Goal: Information Seeking & Learning: Learn about a topic

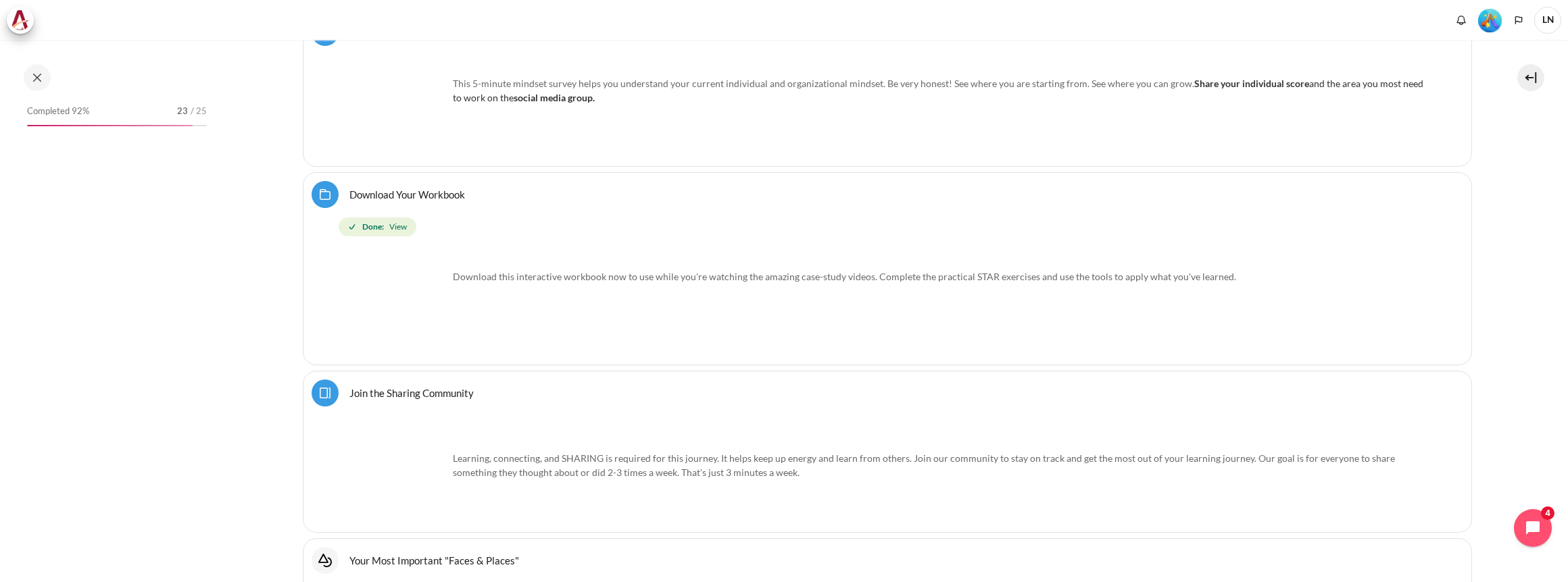
scroll to position [946, 0]
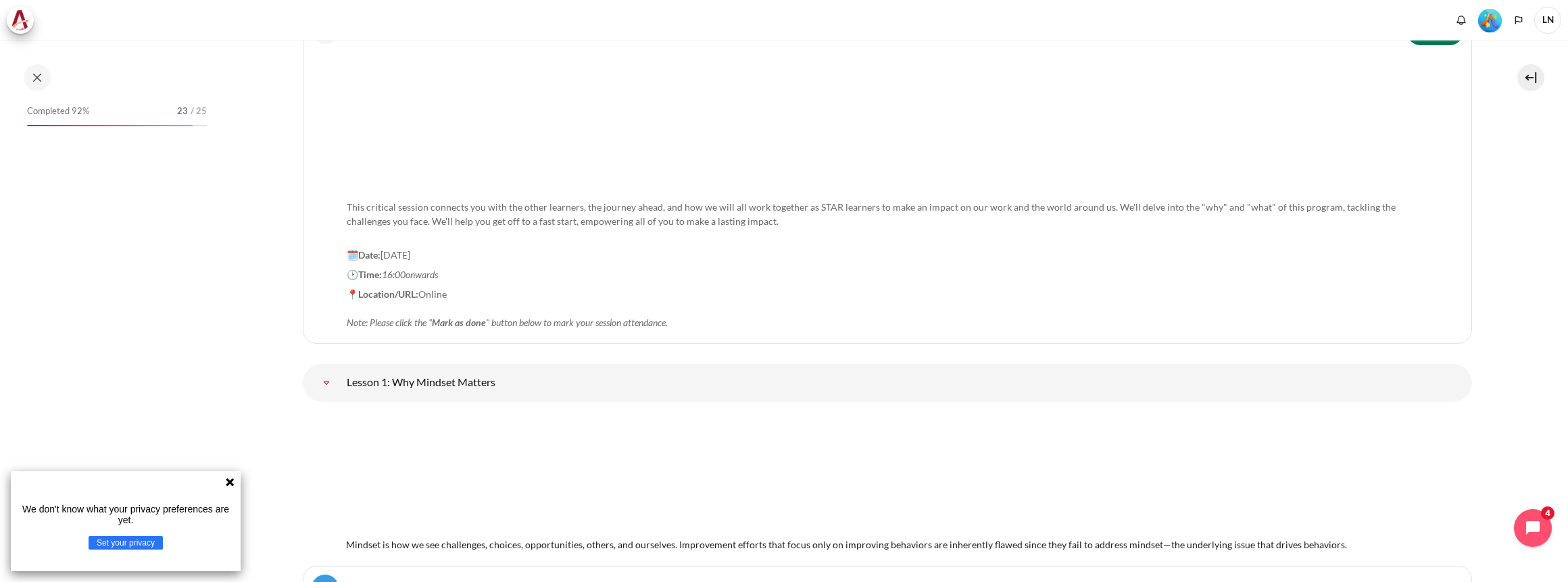
scroll to position [2229, 0]
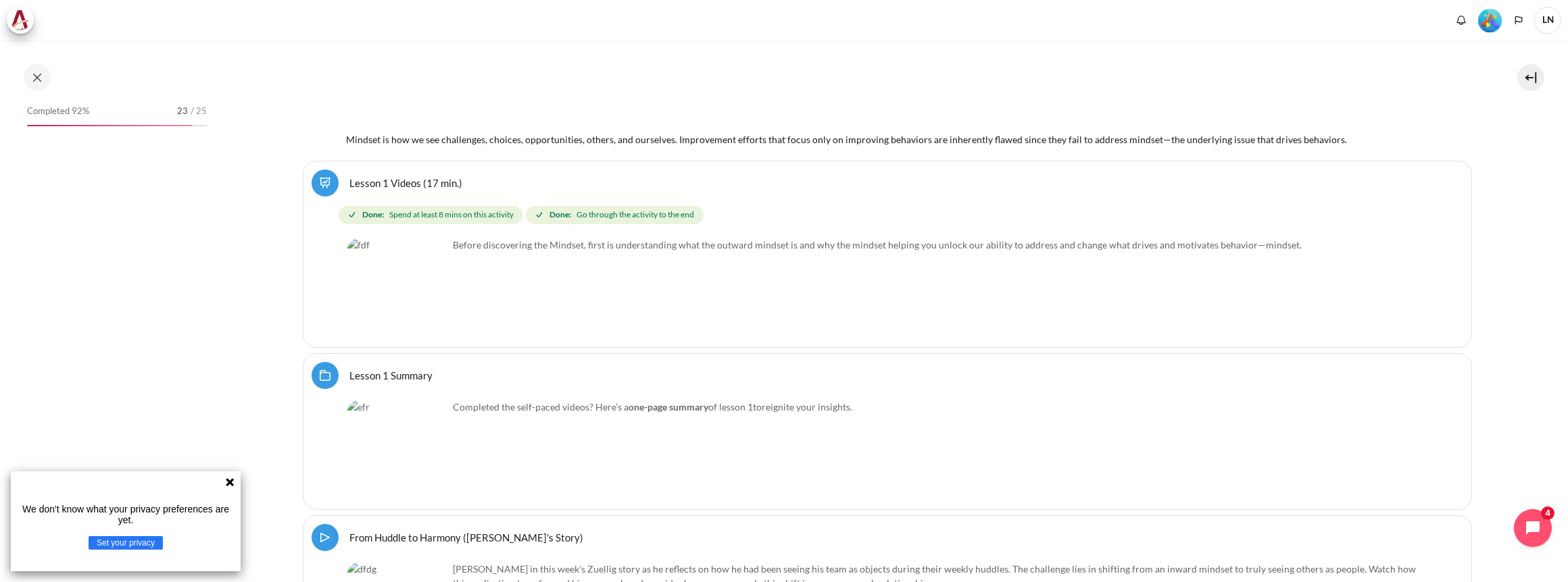
click at [229, 480] on icon at bounding box center [230, 482] width 8 height 8
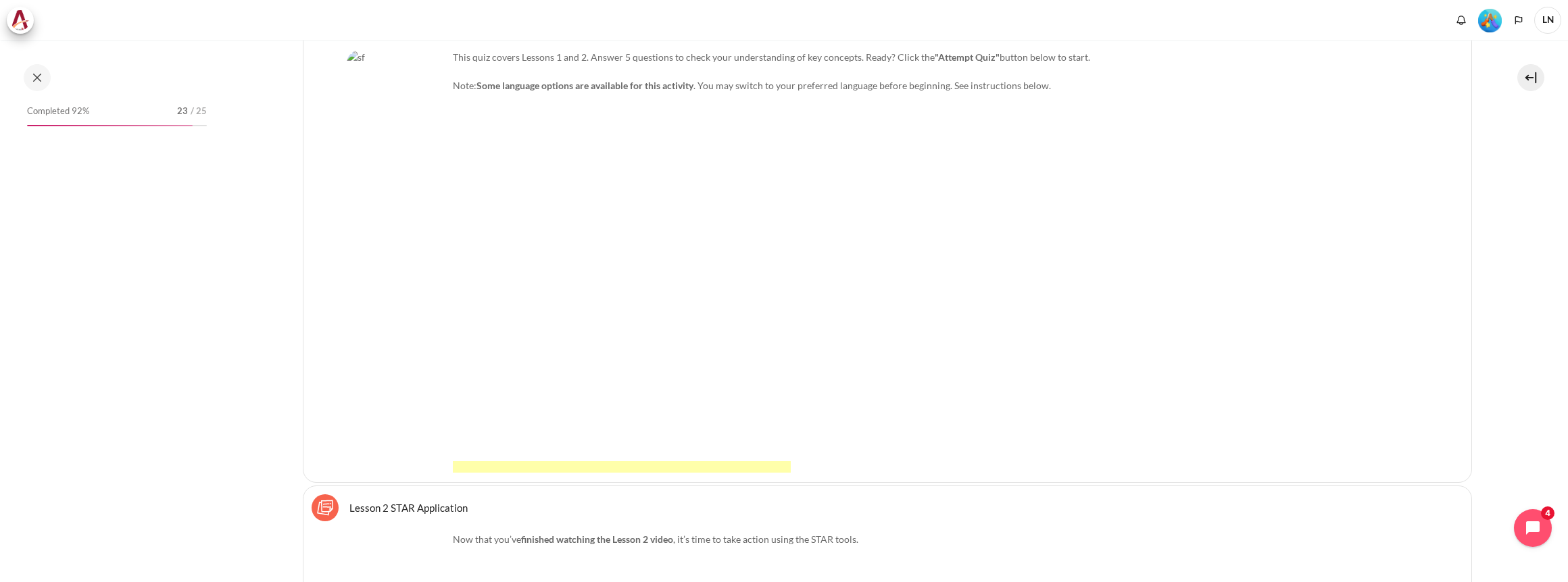
scroll to position [4525, 0]
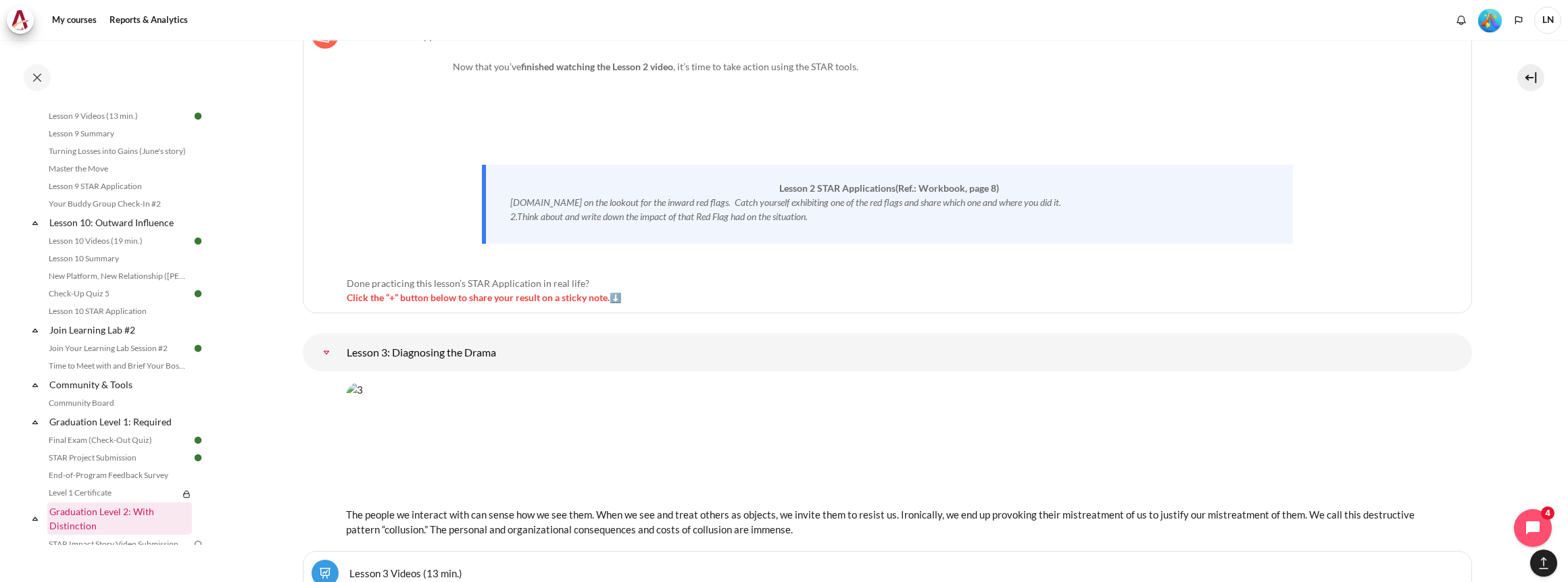
scroll to position [1216, 0]
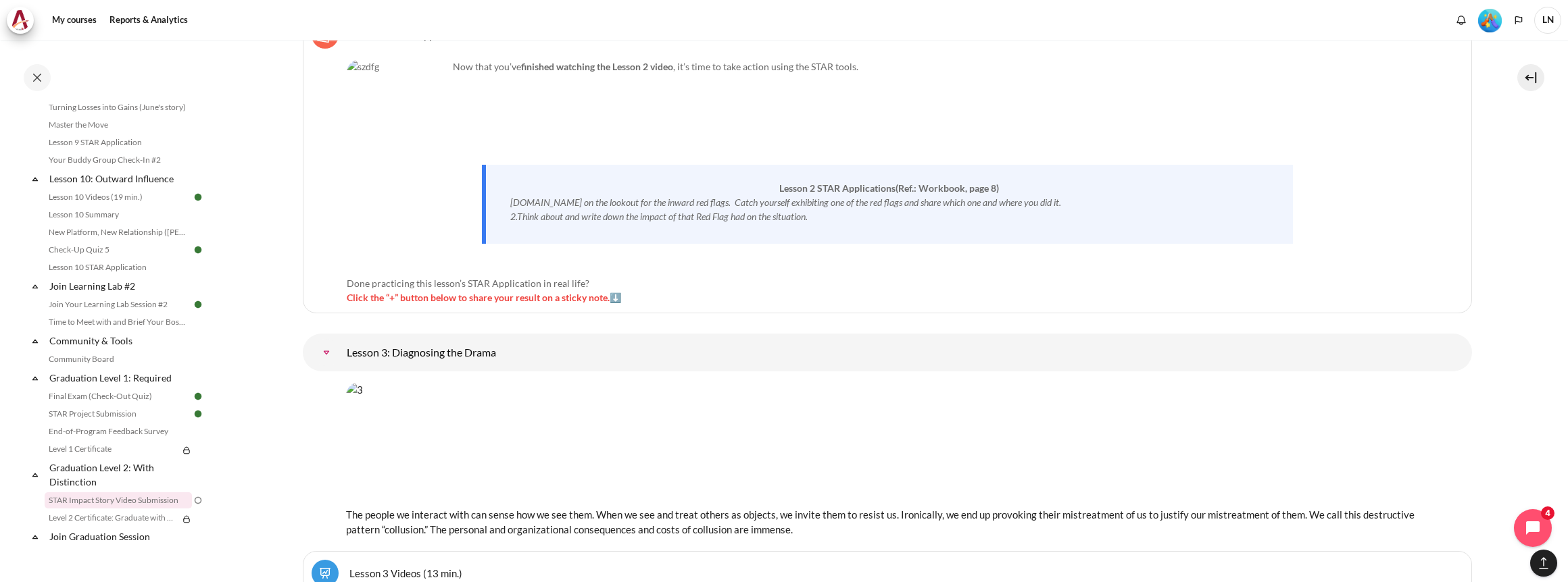
click at [142, 508] on link "STAR Impact Story Video Submission" at bounding box center [118, 501] width 147 height 17
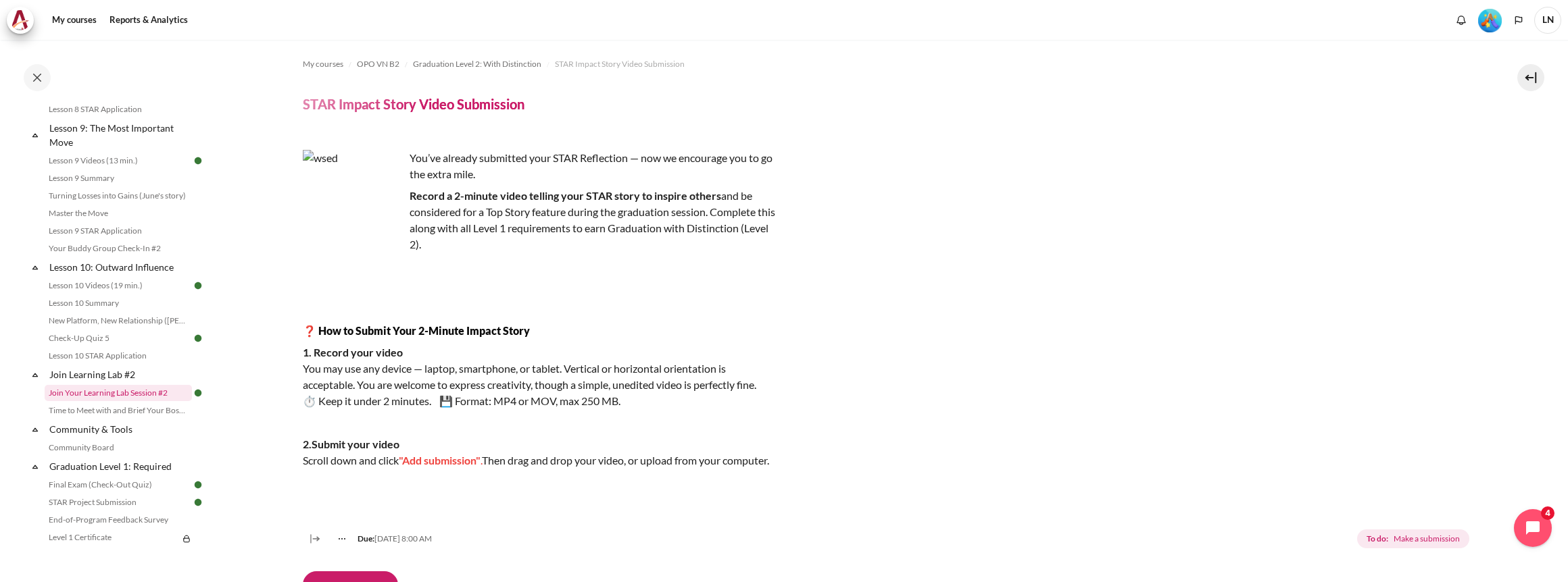
scroll to position [1138, 0]
click at [115, 408] on link "Time to Meet with and Brief Your Boss #2" at bounding box center [118, 399] width 147 height 17
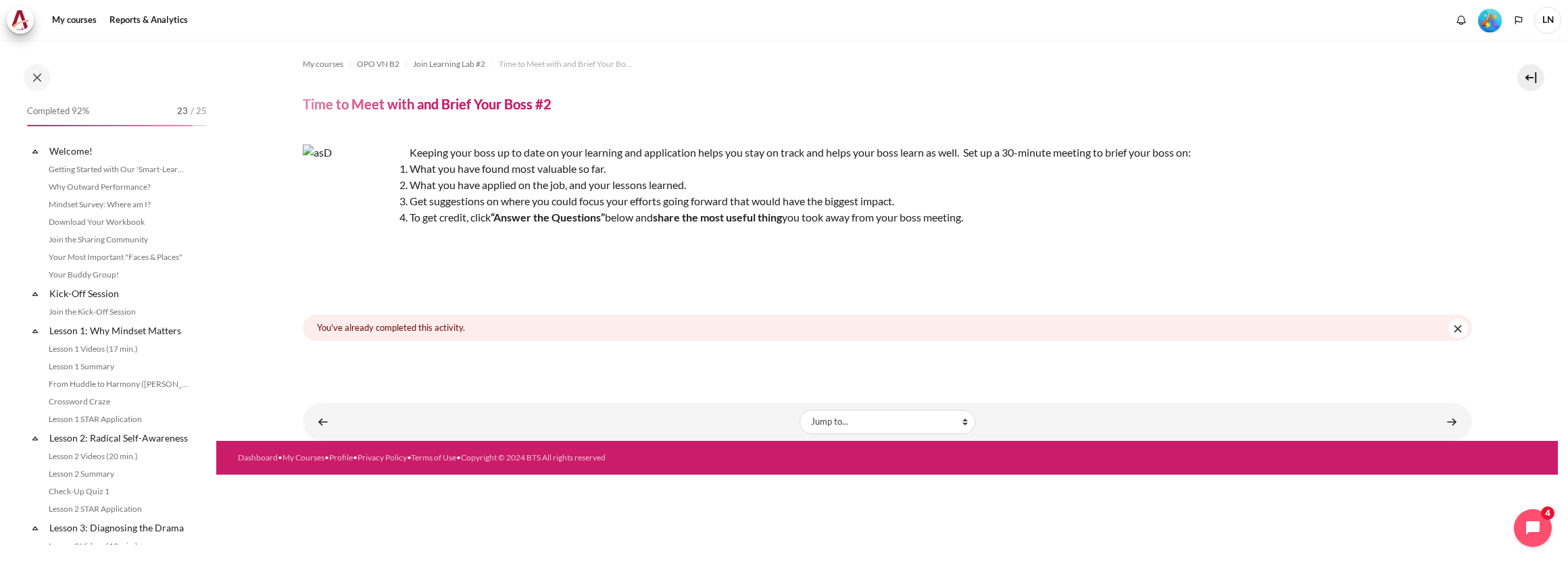
scroll to position [1228, 0]
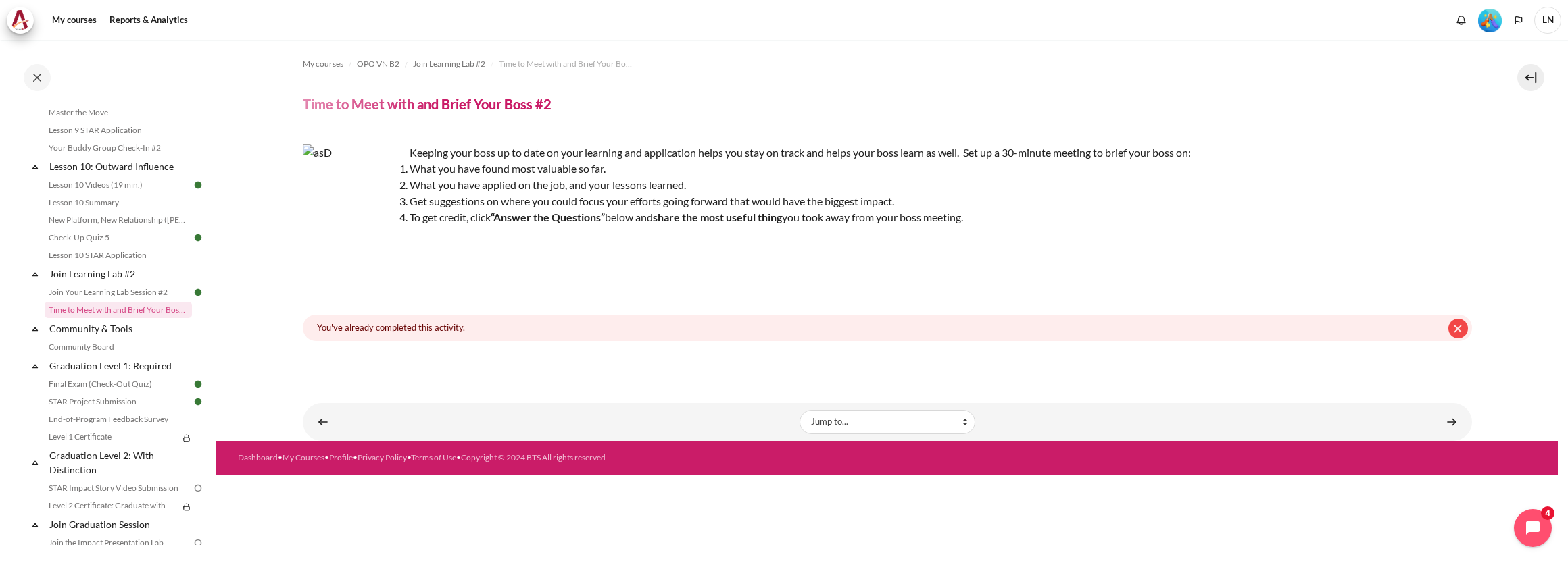
click at [1458, 328] on button "Dismiss this notification" at bounding box center [1458, 329] width 20 height 20
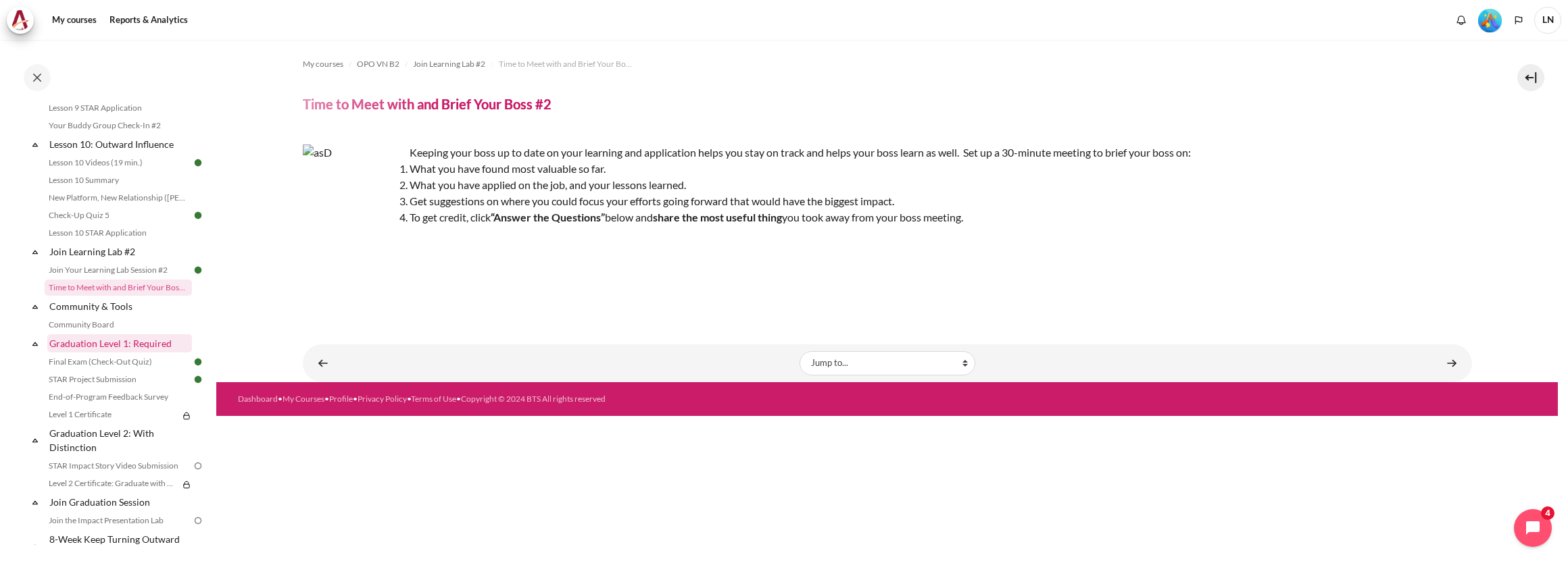
scroll to position [1296, 0]
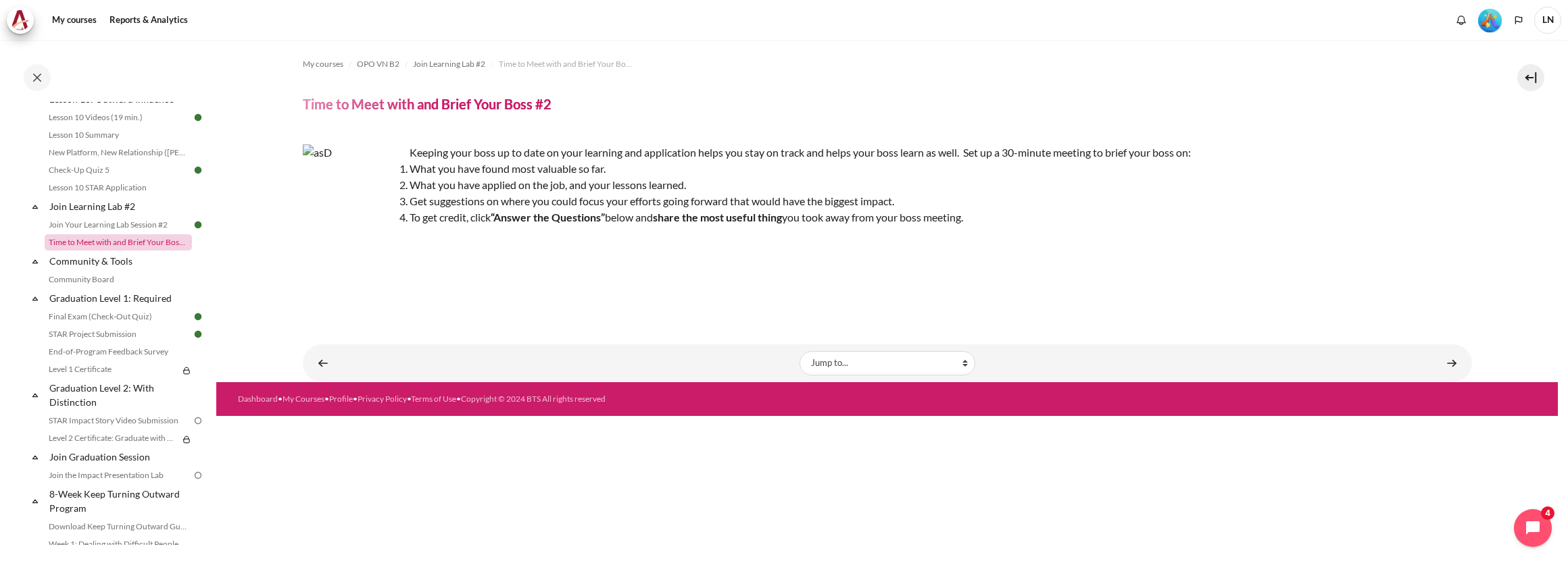
click at [136, 250] on link "Time to Meet with and Brief Your Boss #2" at bounding box center [118, 242] width 147 height 17
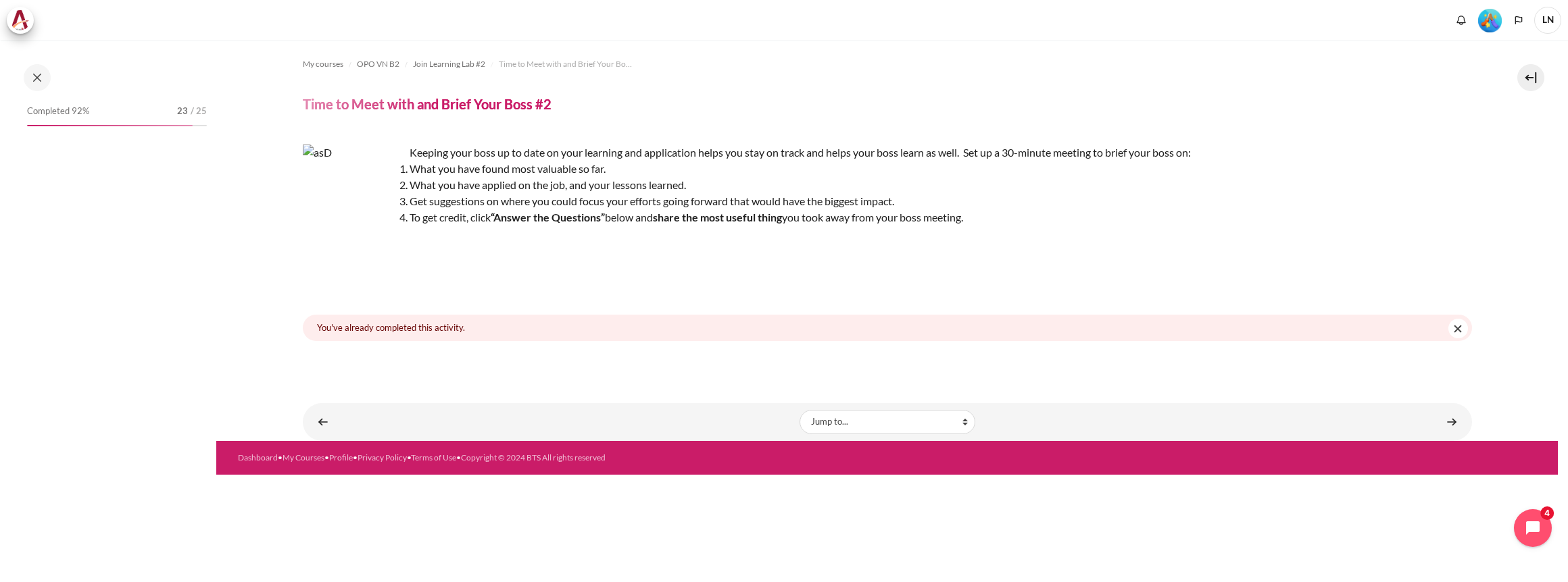
scroll to position [1228, 0]
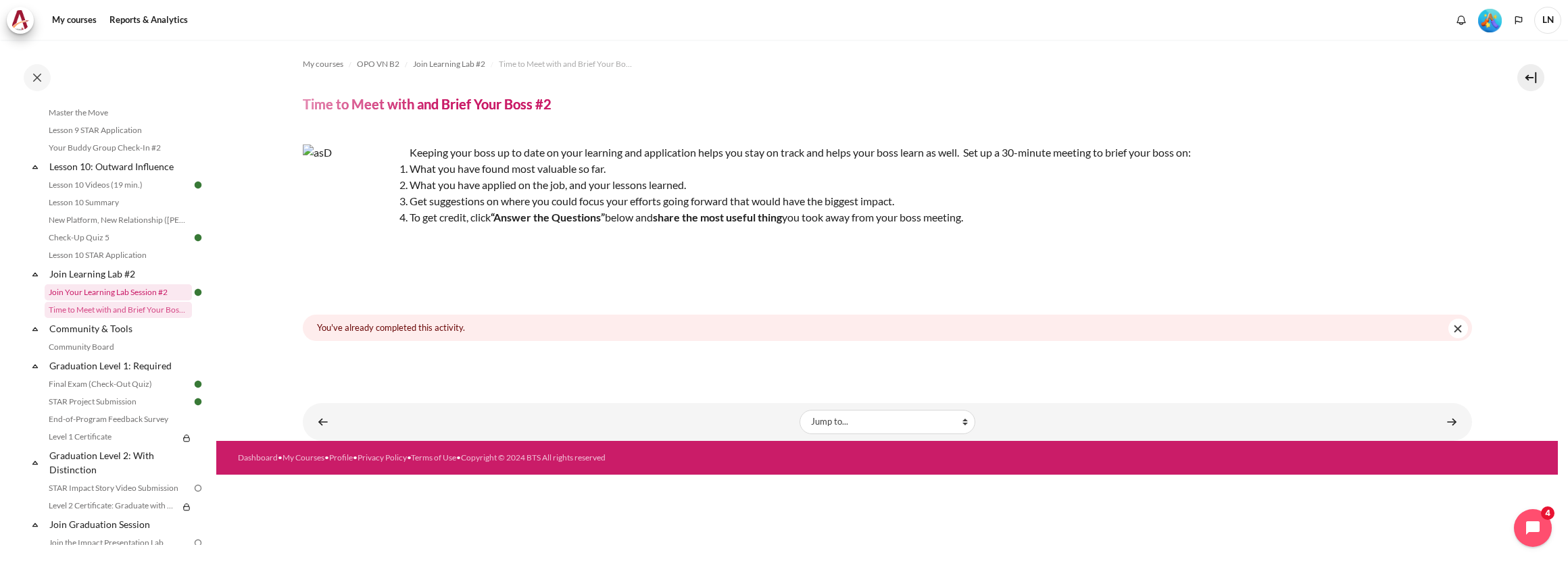
click at [135, 300] on link "Join Your Learning Lab Session #2" at bounding box center [118, 292] width 147 height 17
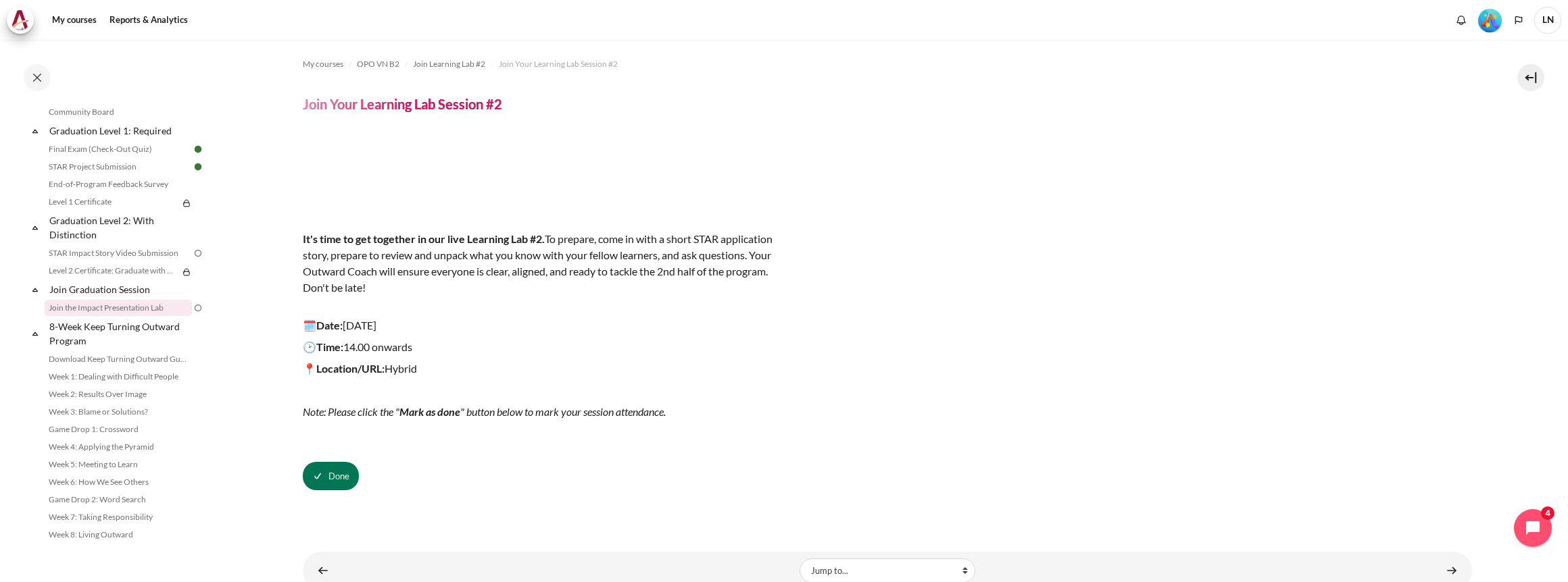
scroll to position [1476, 0]
click at [132, 309] on link "Join the Impact Presentation Lab" at bounding box center [118, 308] width 147 height 17
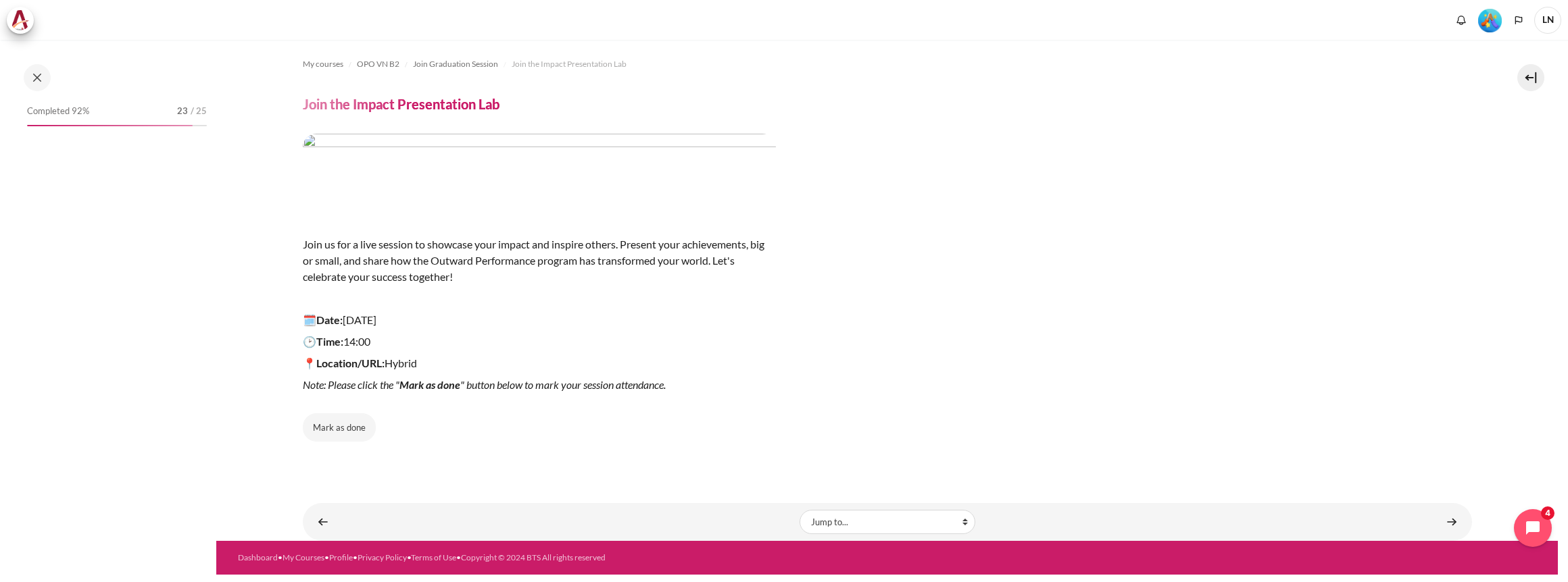
scroll to position [1460, 0]
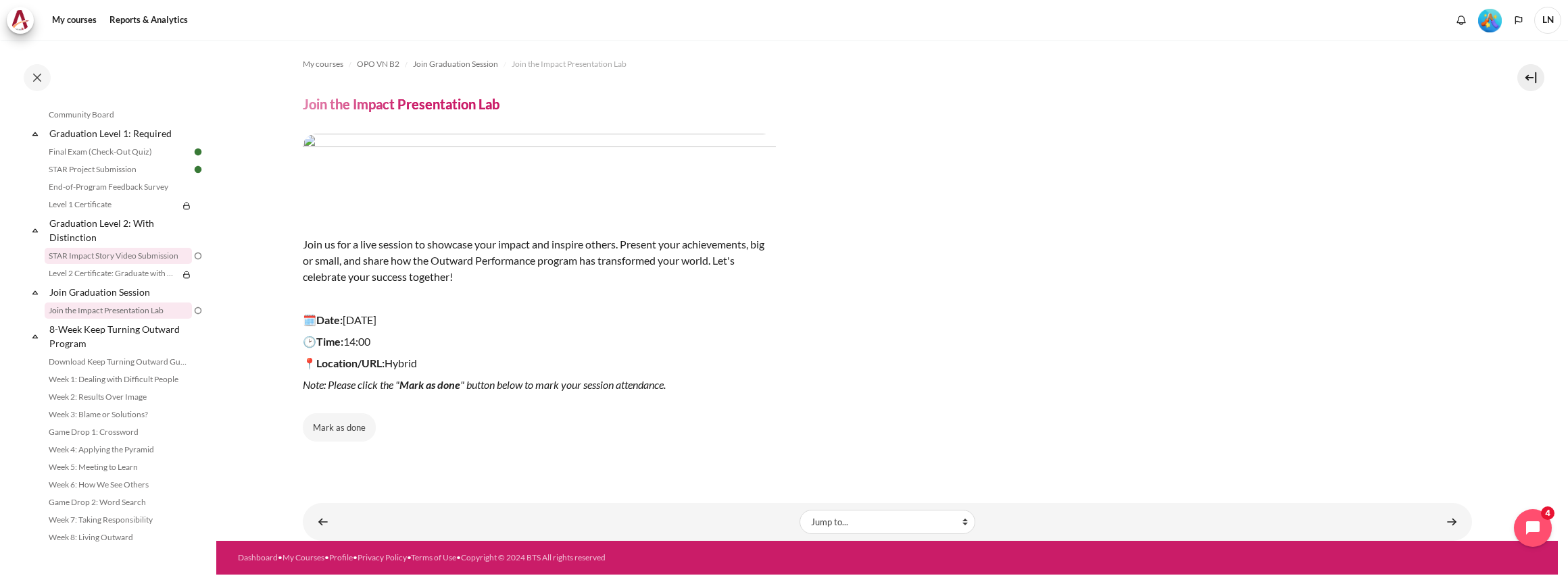
click at [126, 264] on link "STAR Impact Story Video Submission" at bounding box center [118, 256] width 147 height 17
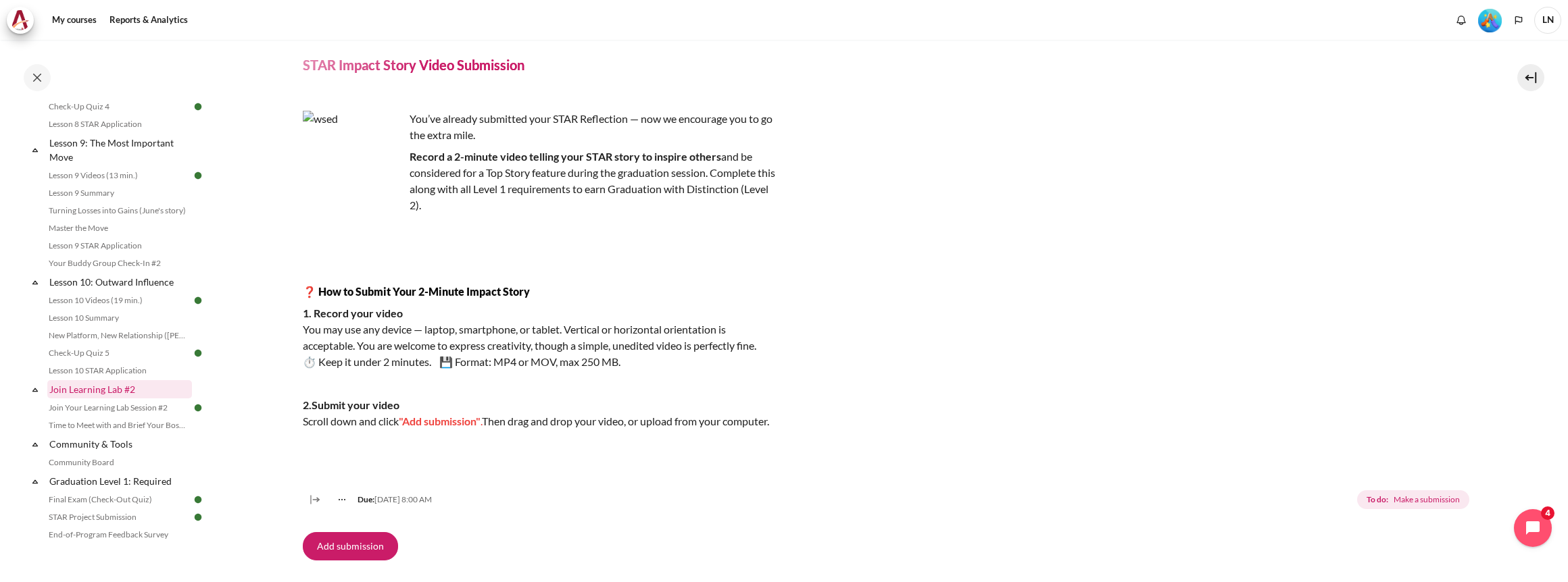
scroll to position [1068, 0]
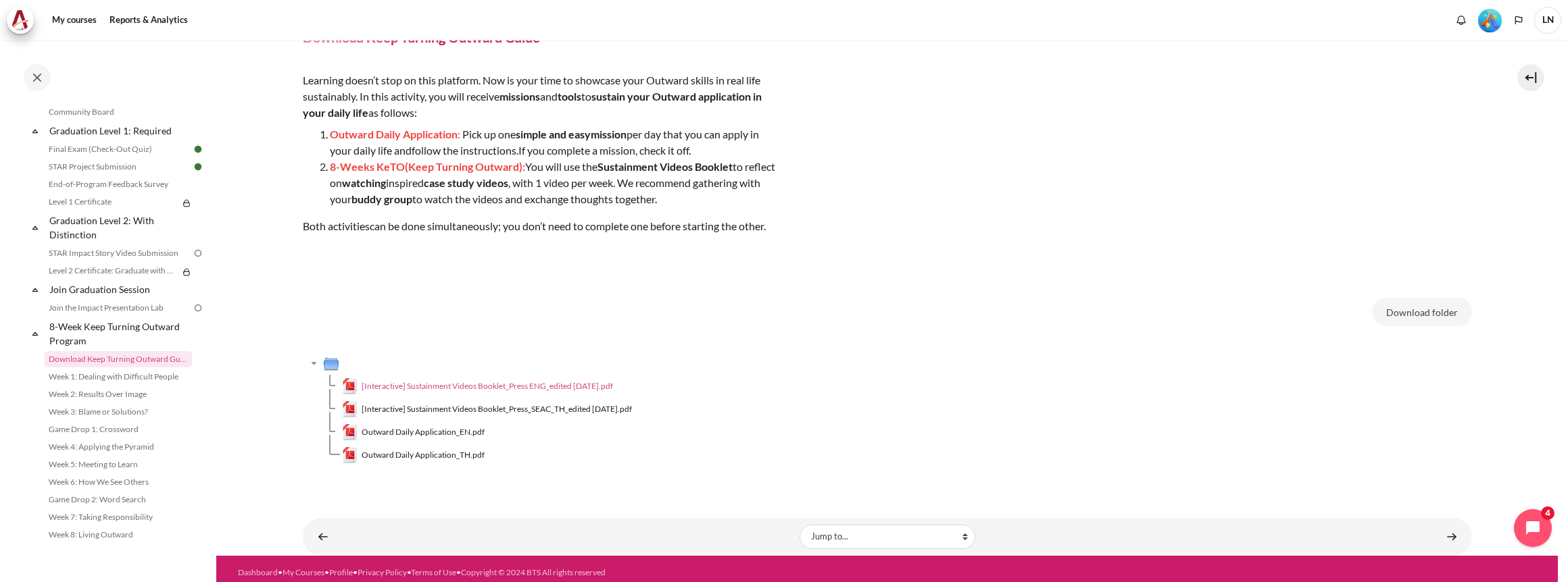
scroll to position [68, 0]
click at [571, 380] on span "[Interactive] Sustainment Videos Booklet_Press ENG_edited [DATE].pdf" at bounding box center [487, 386] width 251 height 12
click at [454, 429] on span "Outward Daily Application_EN.pdf" at bounding box center [422, 432] width 123 height 12
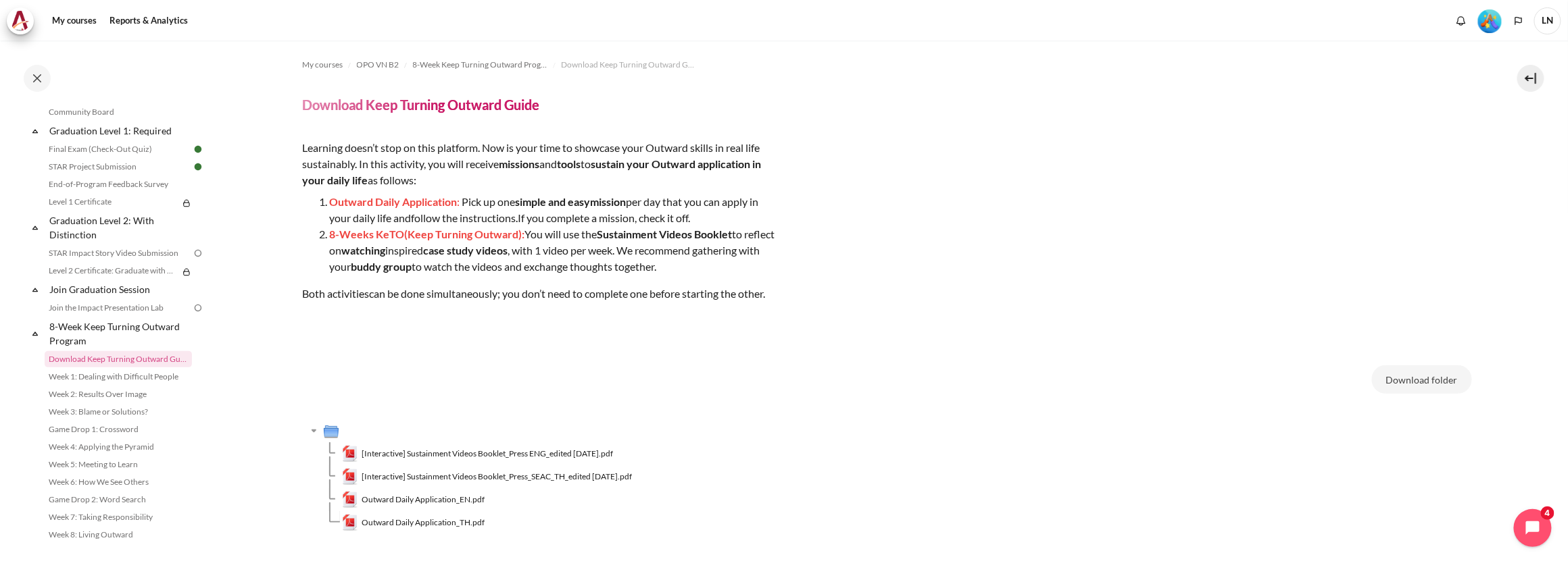
scroll to position [1475, 0]
